Goal: Task Accomplishment & Management: Manage account settings

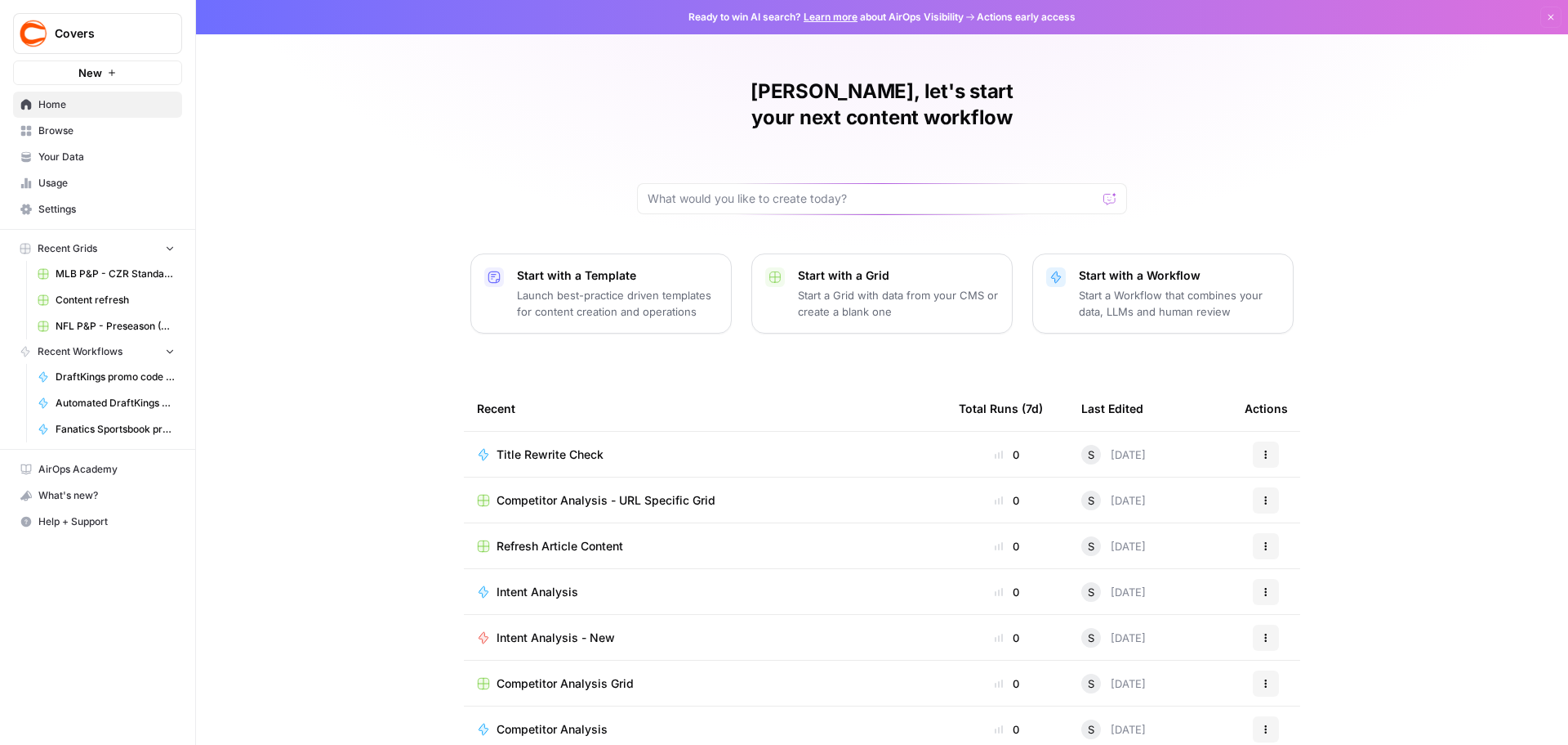
click at [83, 189] on span "Usage" at bounding box center [107, 182] width 137 height 14
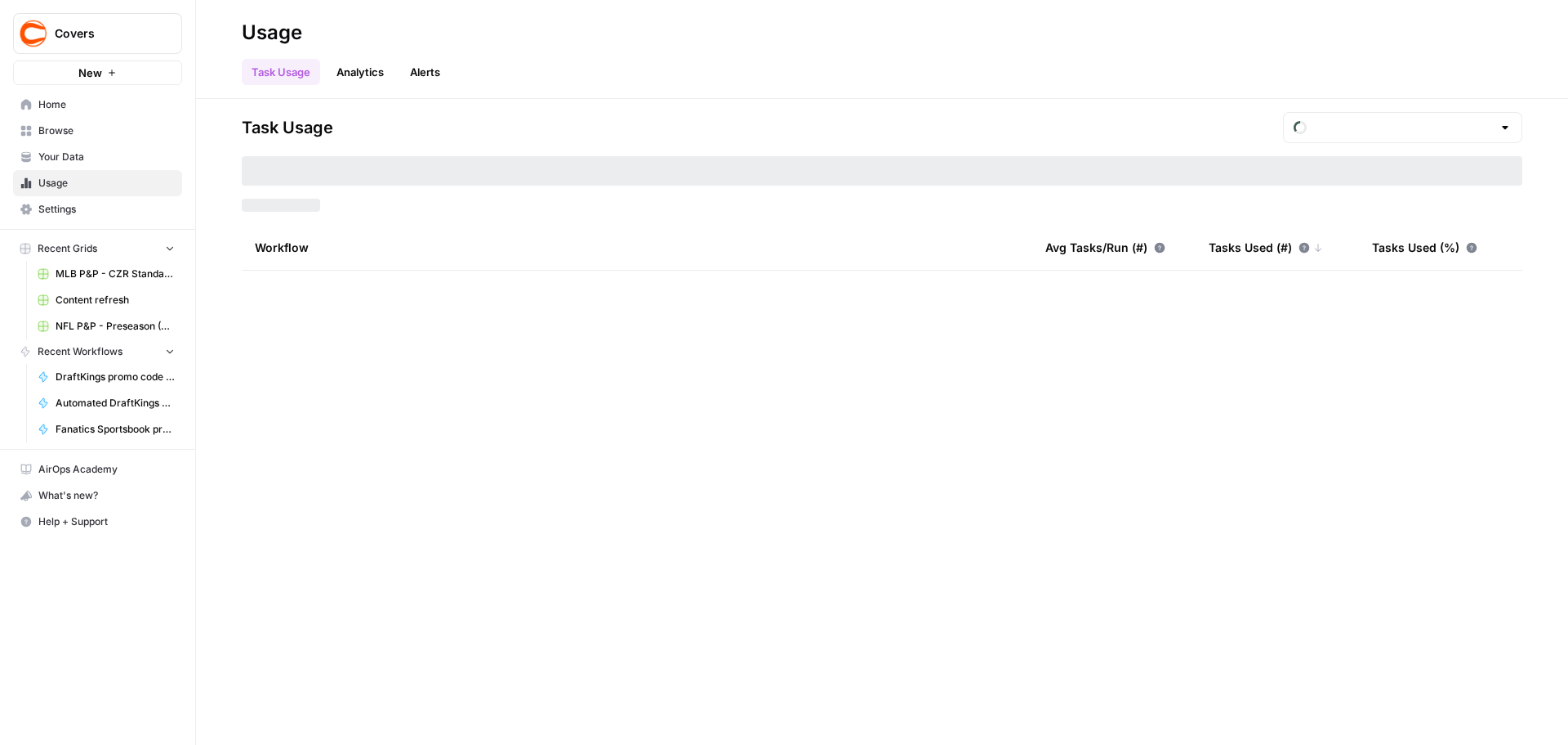
type input "August Tasks"
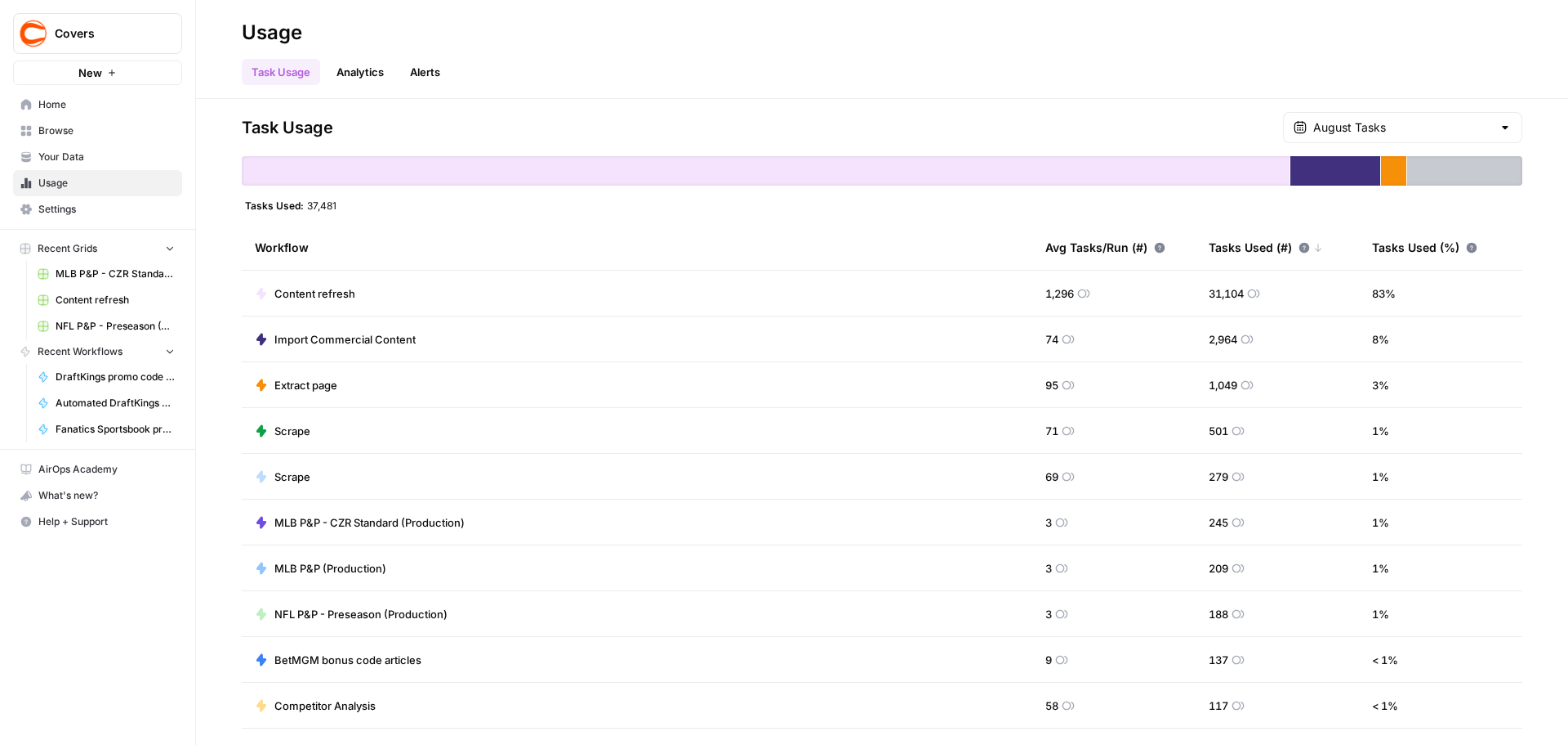
click at [375, 68] on link "Analytics" at bounding box center [360, 71] width 67 height 26
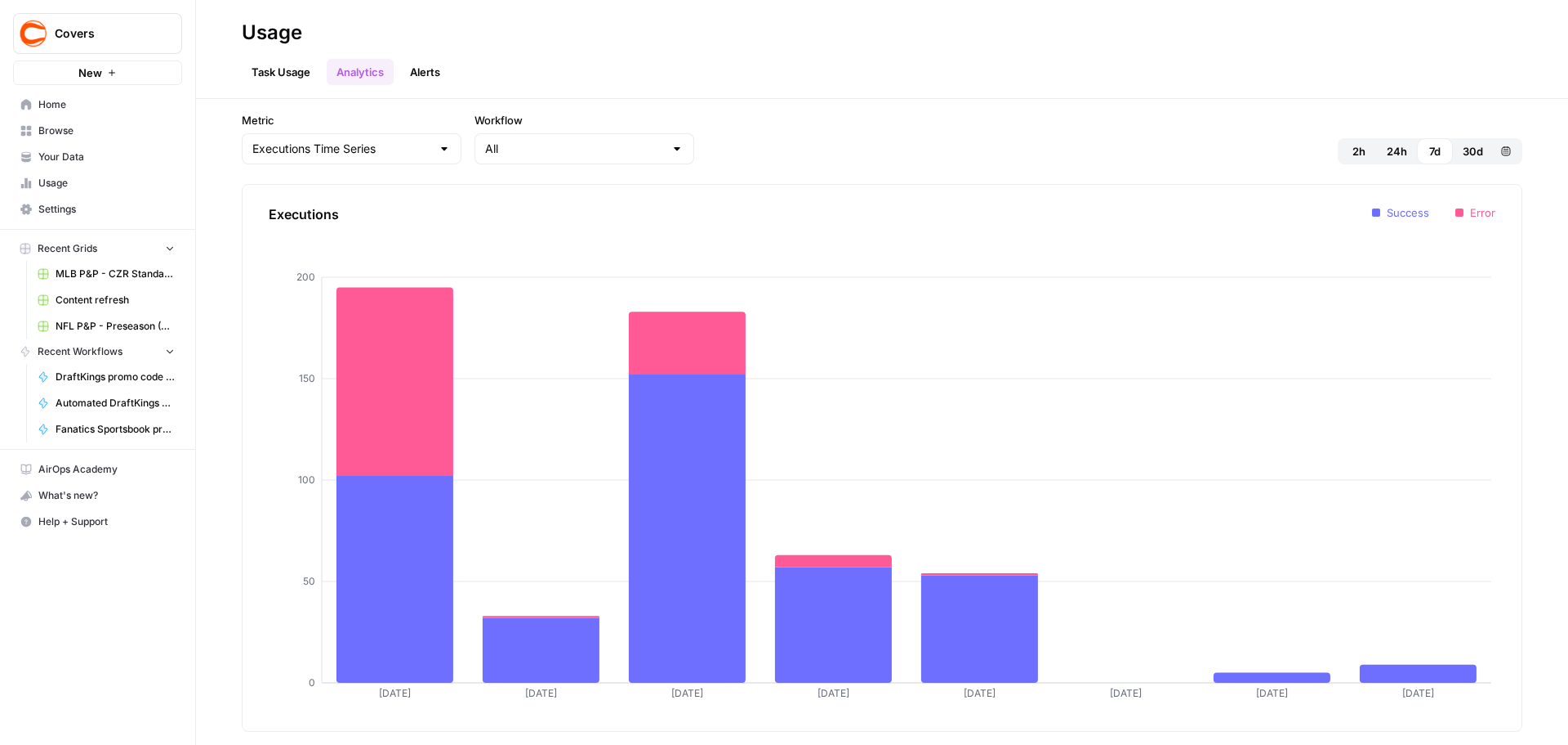
click at [431, 70] on link "Alerts" at bounding box center [426, 71] width 50 height 26
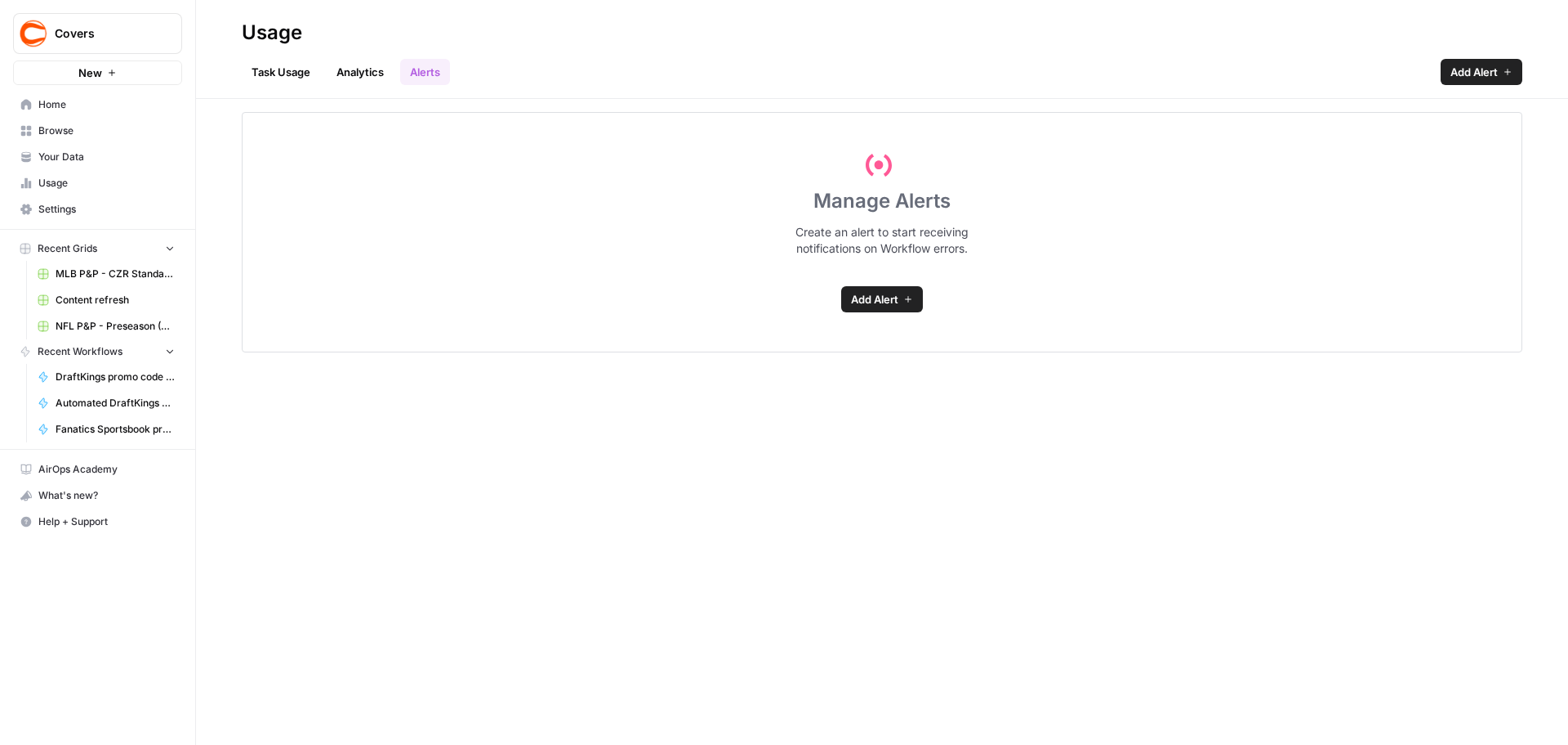
click at [356, 78] on link "Analytics" at bounding box center [360, 71] width 67 height 26
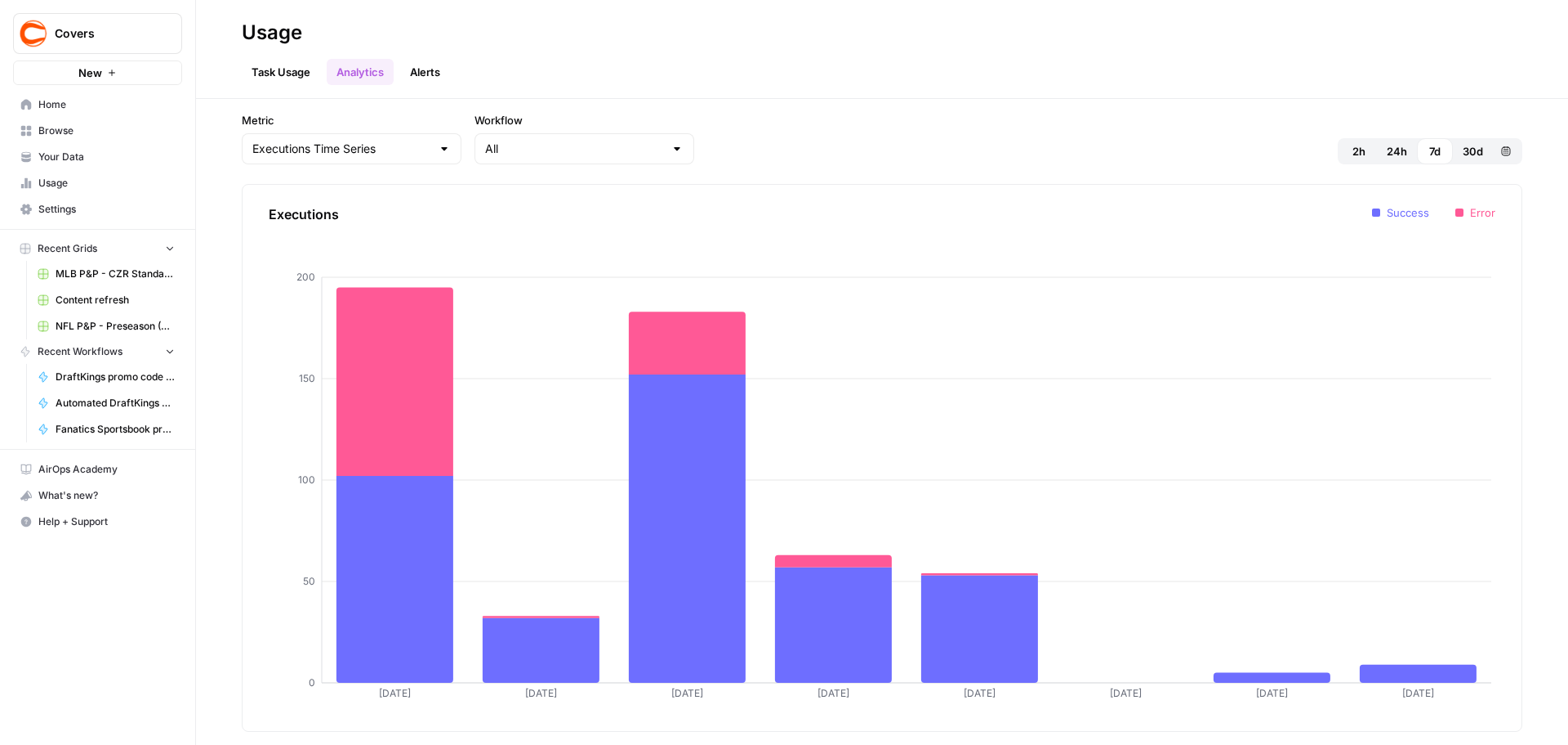
click at [300, 73] on link "Task Usage" at bounding box center [280, 71] width 78 height 26
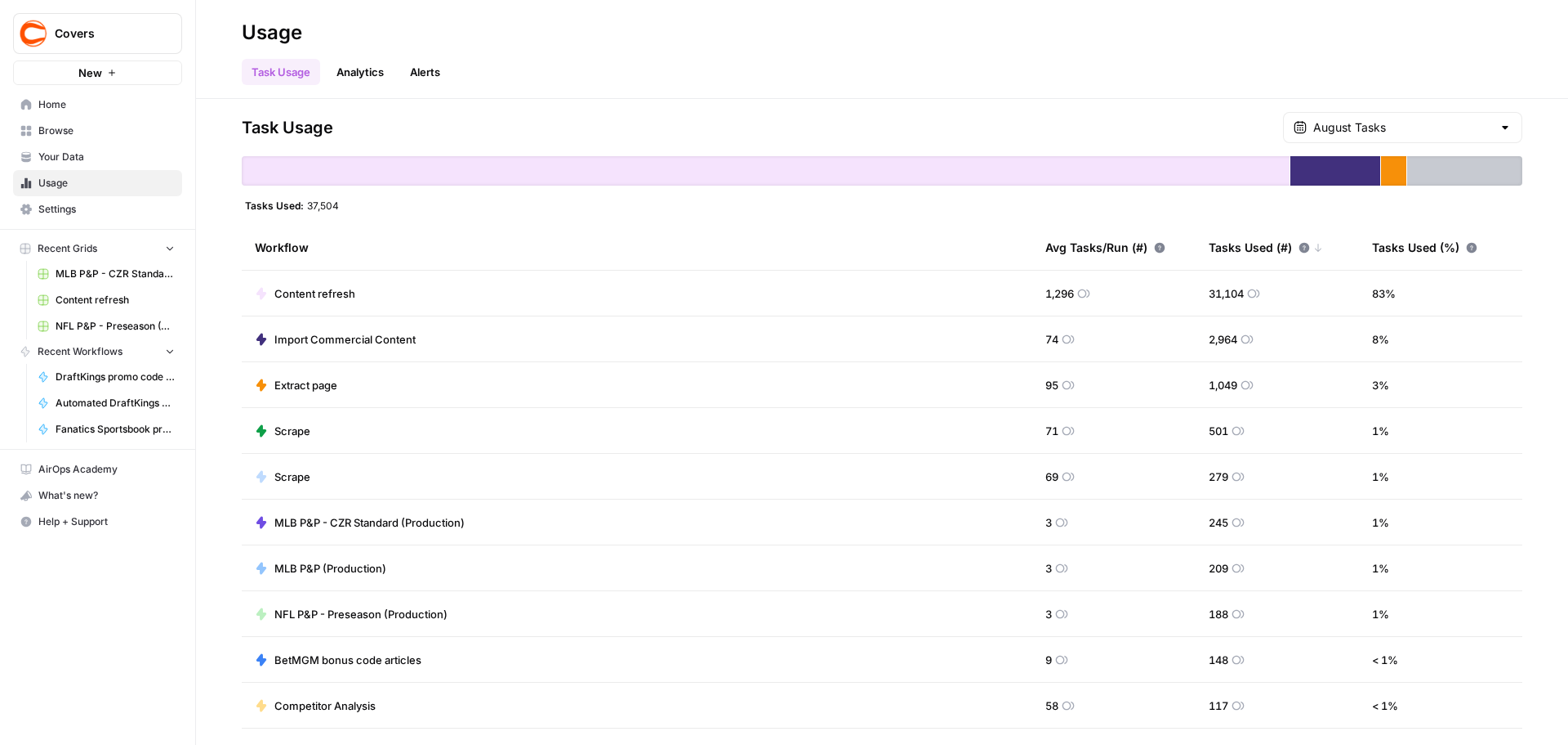
click at [73, 209] on span "Settings" at bounding box center [107, 208] width 137 height 14
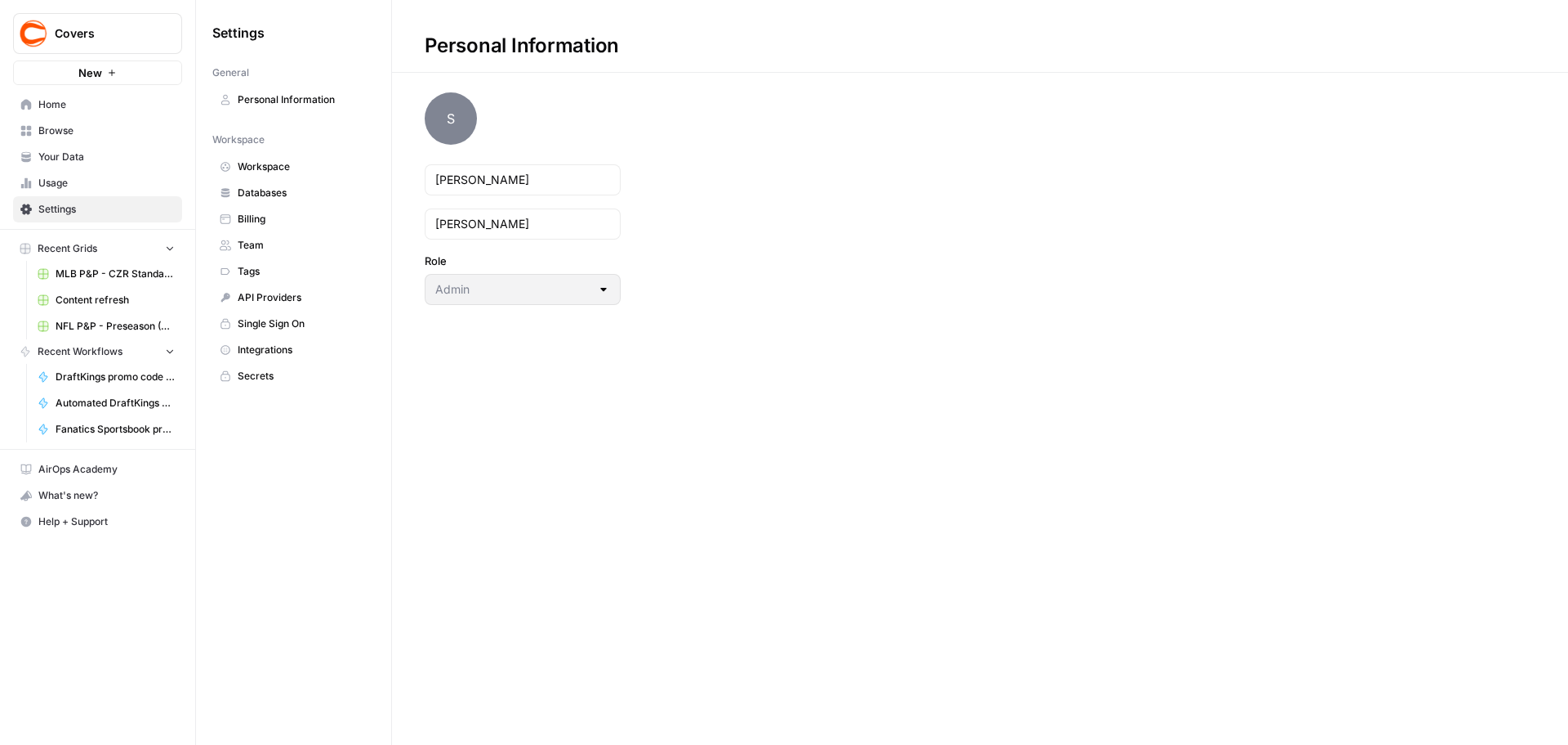
click at [296, 223] on span "Billing" at bounding box center [302, 219] width 130 height 14
